Goal: Share content: Share content

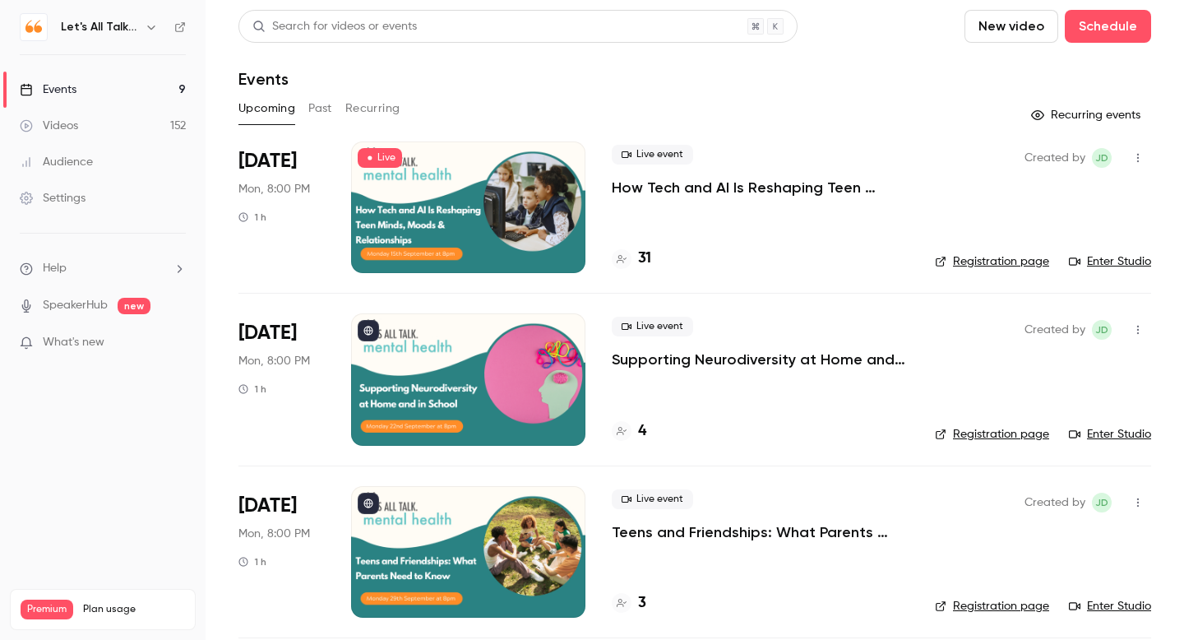
click at [671, 187] on p "How Tech and AI Is Reshaping Teen Minds, Moods & Relationships" at bounding box center [760, 188] width 297 height 20
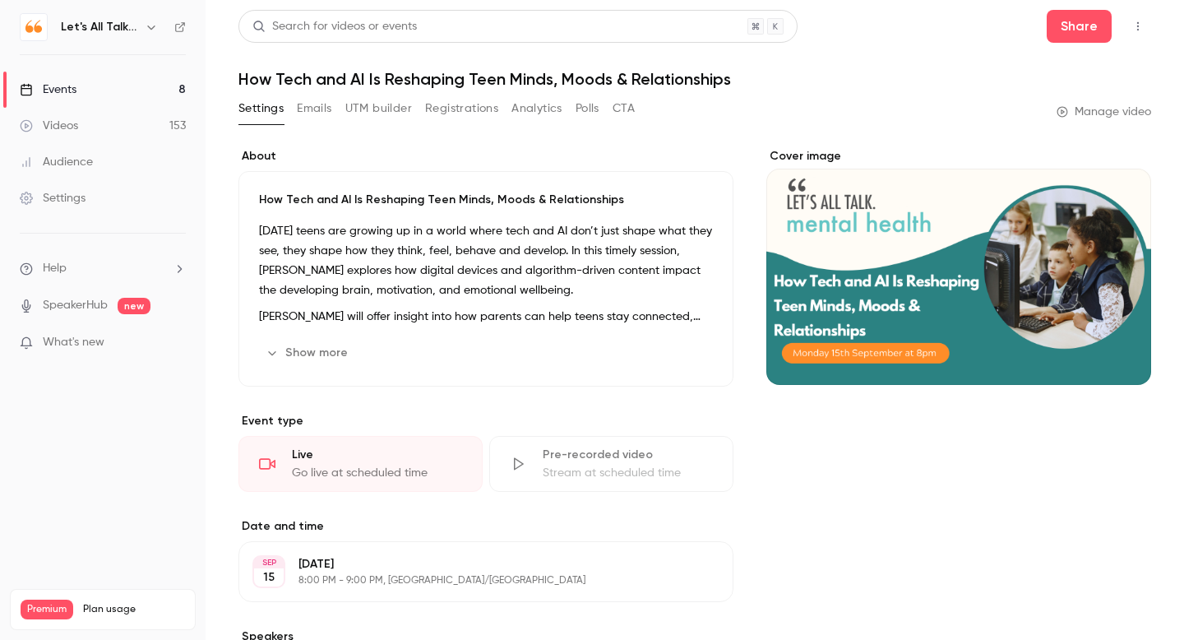
click at [119, 125] on link "Videos 153" at bounding box center [103, 126] width 206 height 36
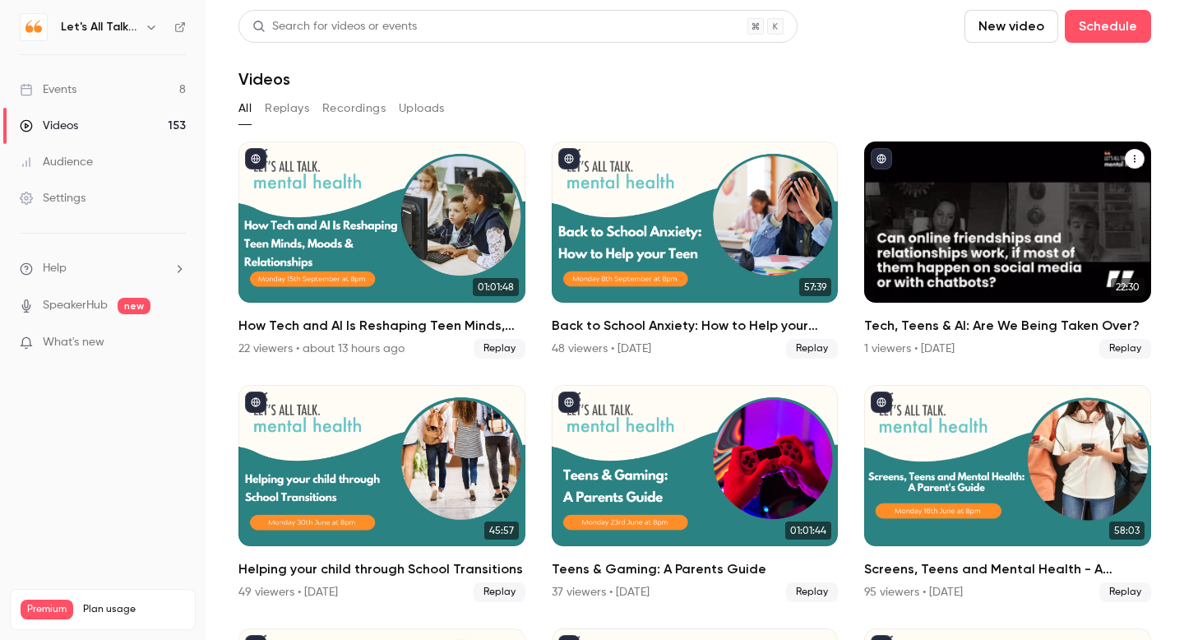
click at [975, 226] on div "Tech, Teens & AI: Are We Being Taken Over?" at bounding box center [1007, 221] width 287 height 161
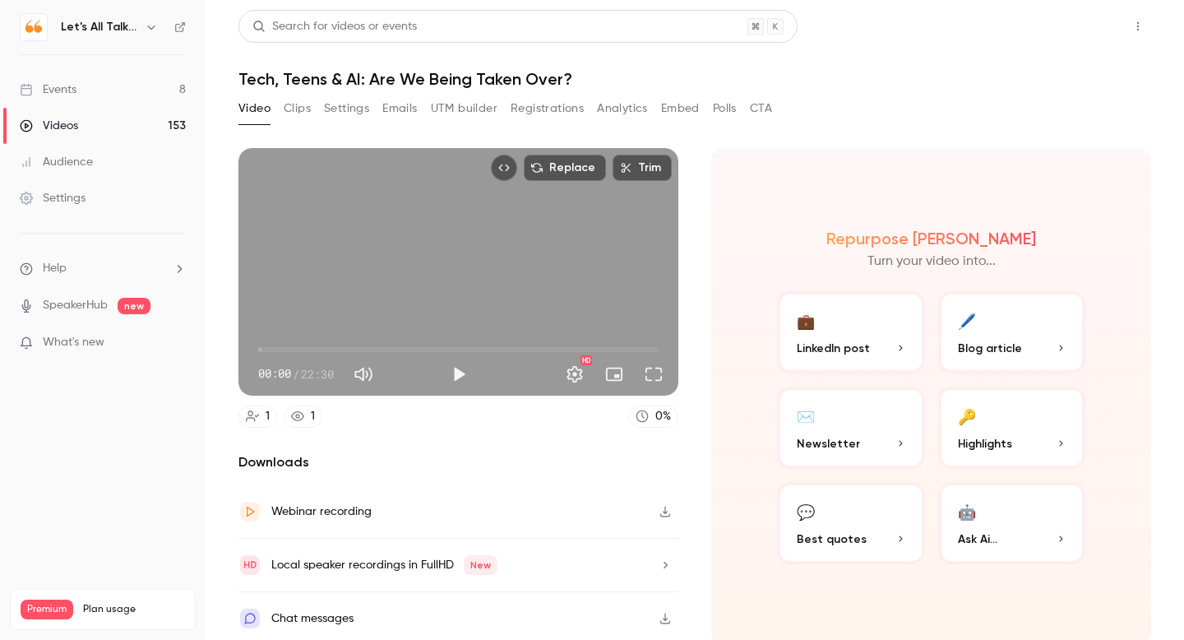
click at [1089, 34] on button "Share" at bounding box center [1079, 26] width 65 height 33
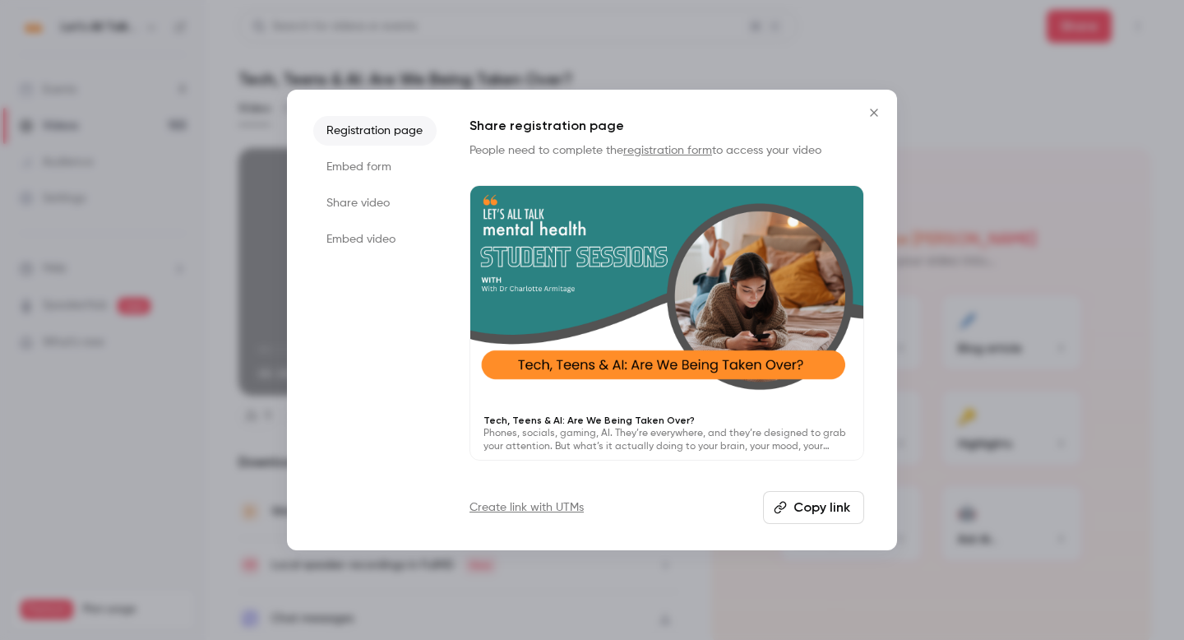
click at [823, 502] on button "Copy link" at bounding box center [813, 507] width 101 height 33
